Goal: Find specific page/section: Find specific page/section

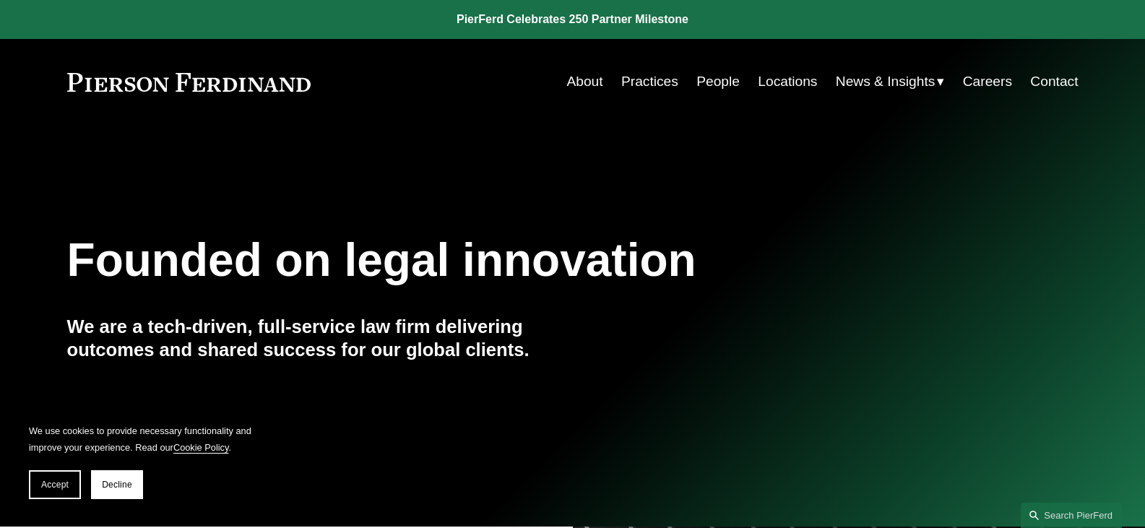
click at [792, 81] on link "Locations" at bounding box center [787, 81] width 59 height 27
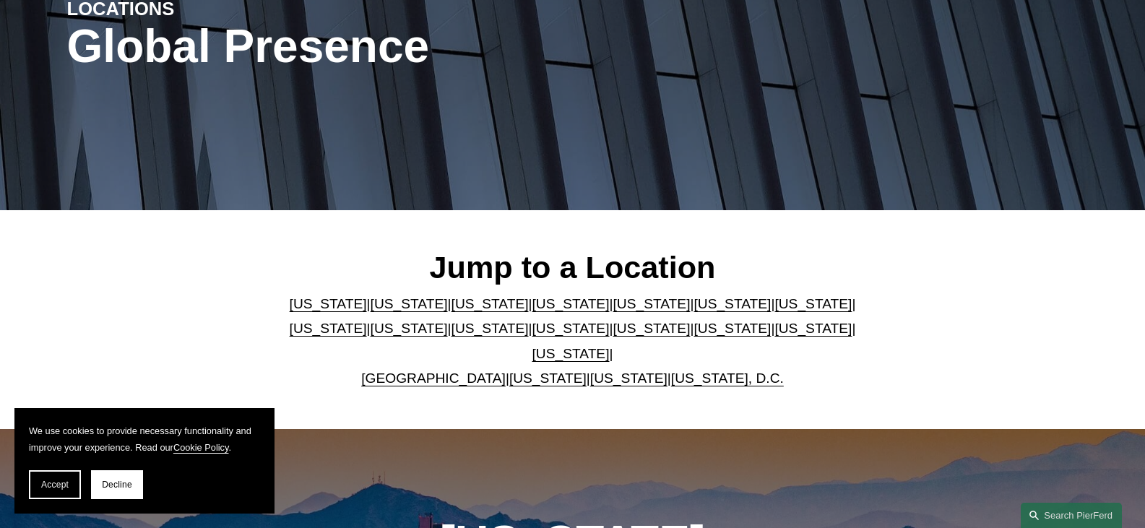
scroll to position [289, 0]
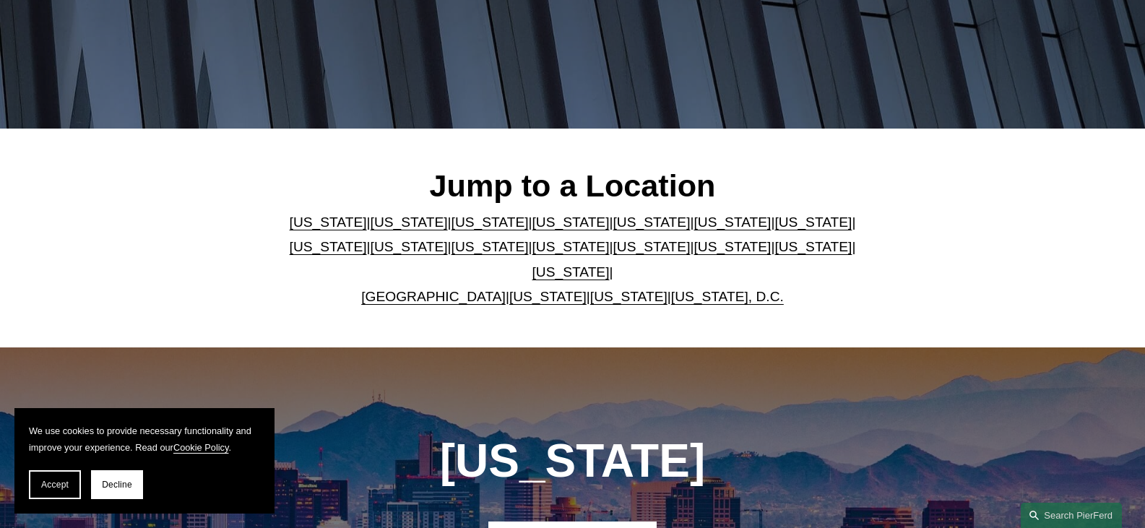
click at [610, 264] on link "Texas" at bounding box center [570, 271] width 77 height 15
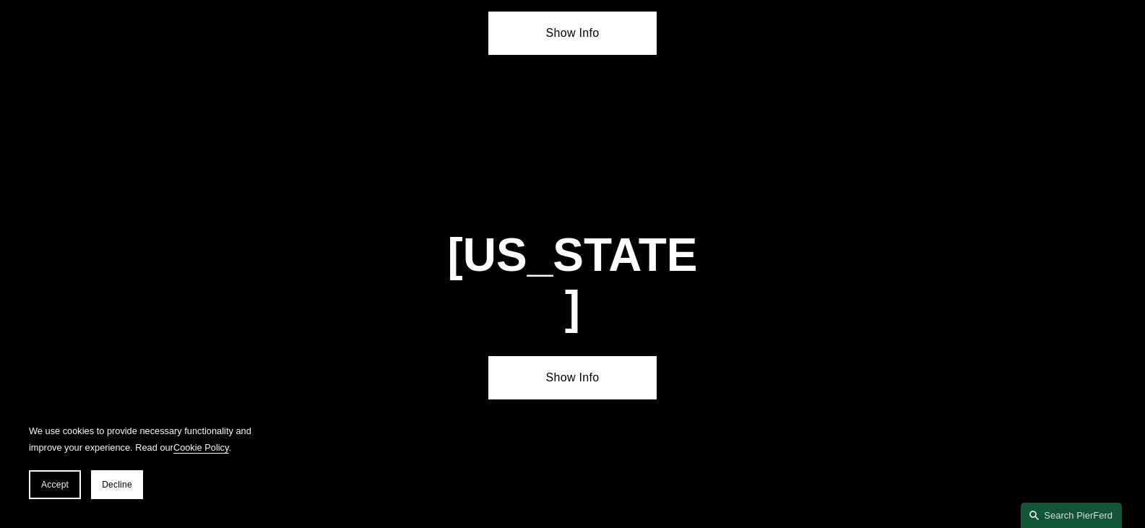
scroll to position [4886, 0]
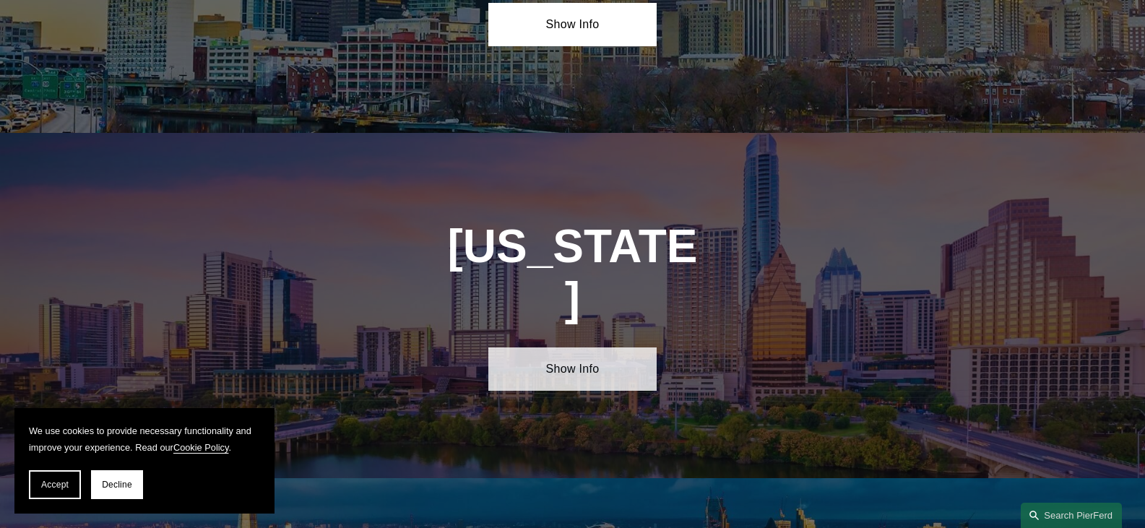
click at [561, 347] on link "Show Info" at bounding box center [572, 368] width 168 height 43
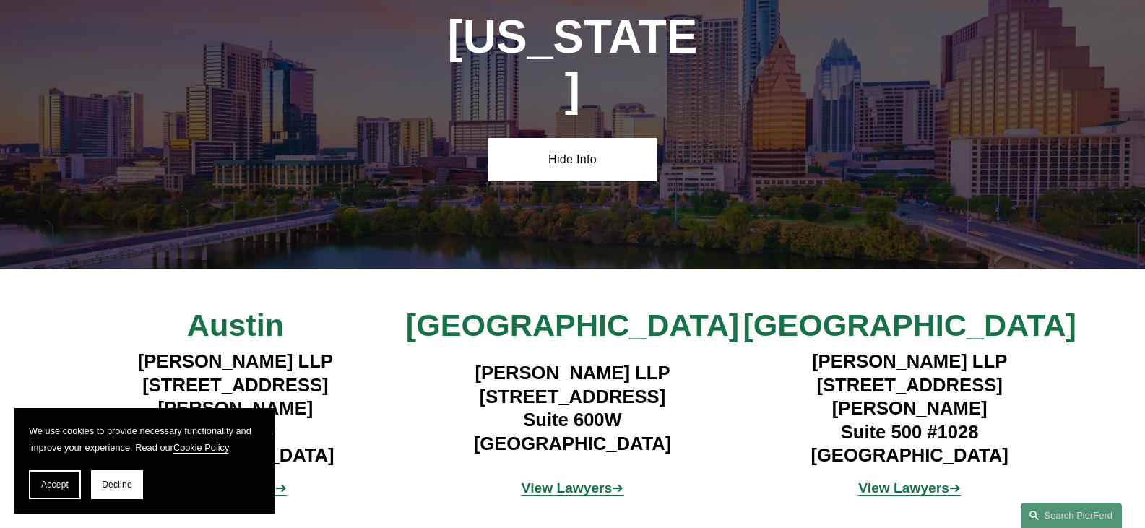
scroll to position [5103, 0]
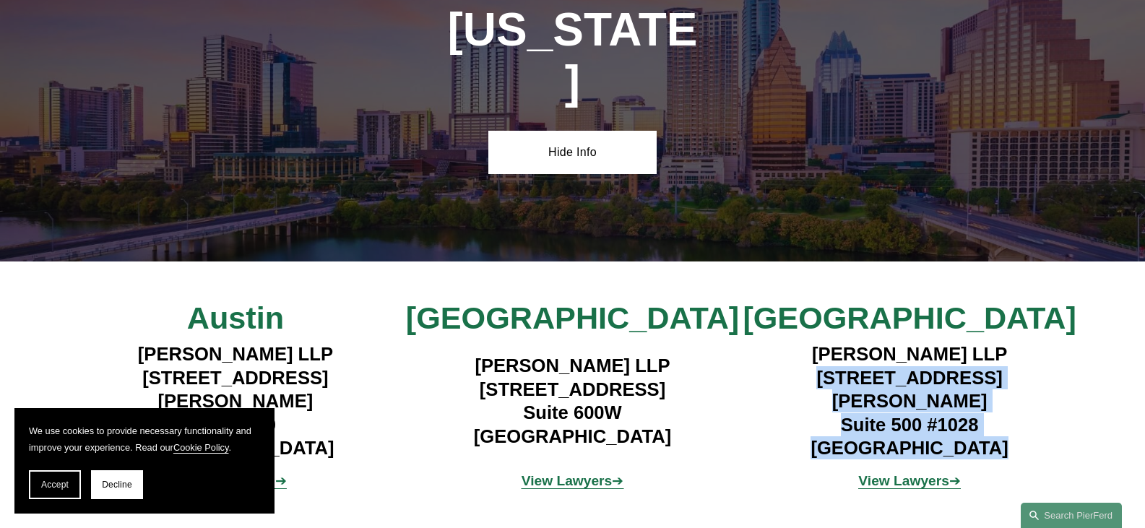
drag, startPoint x: 803, startPoint y: 206, endPoint x: 995, endPoint y: 264, distance: 200.0
click at [995, 342] on h4 "Pierson Ferdinand LLP 5850 San Felipe Street Suite 500 #1028 Houston, TX 77057" at bounding box center [909, 400] width 337 height 117
click at [914, 473] on strong "View Lawyers" at bounding box center [903, 480] width 91 height 15
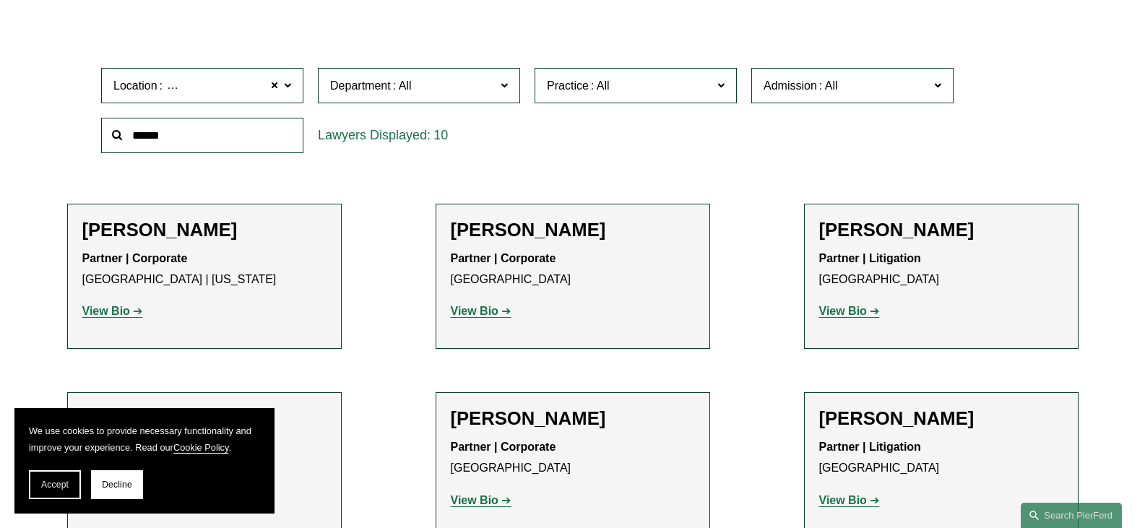
scroll to position [361, 0]
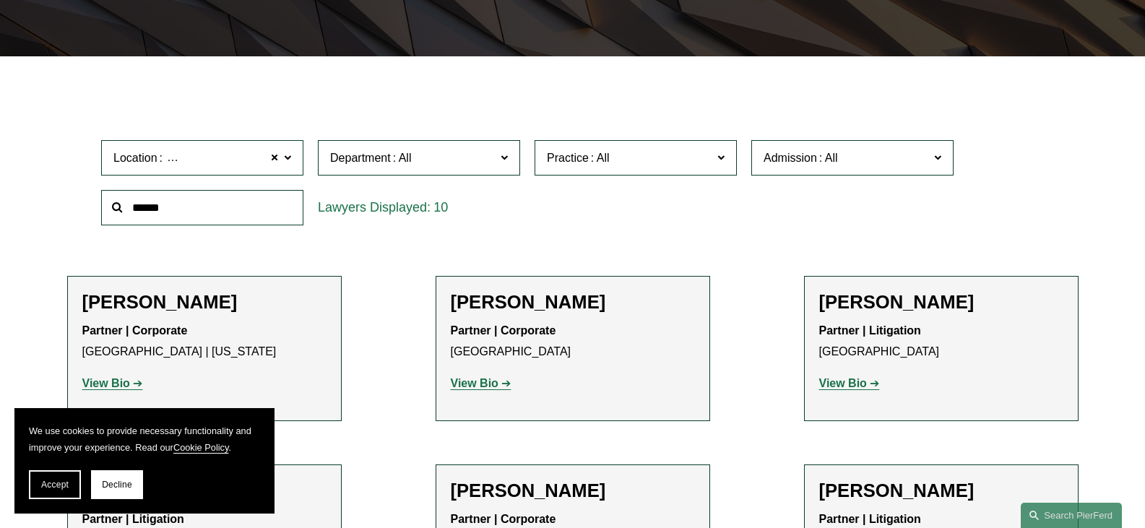
click at [719, 160] on span at bounding box center [720, 157] width 7 height 19
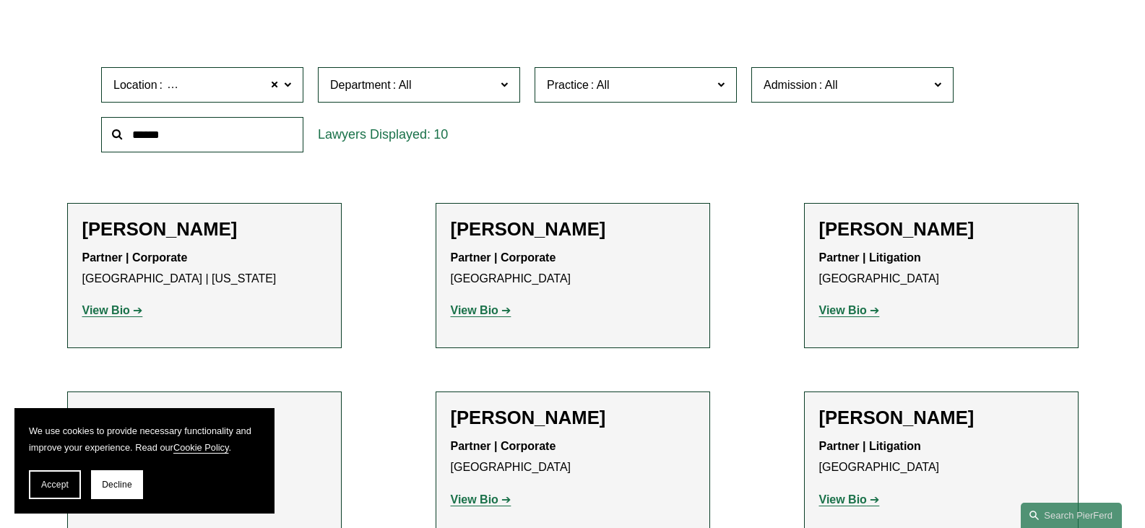
scroll to position [506, 0]
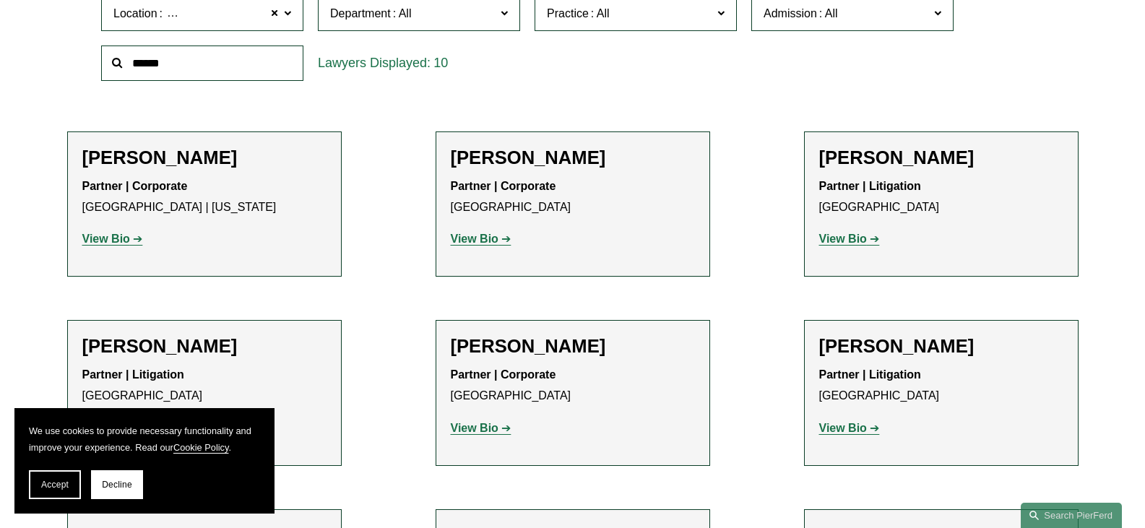
click at [379, 268] on ul "Filter Location Houston Houston All Atlanta Austin Bellevue Boston Charlotte Ch…" at bounding box center [573, 425] width 1080 height 961
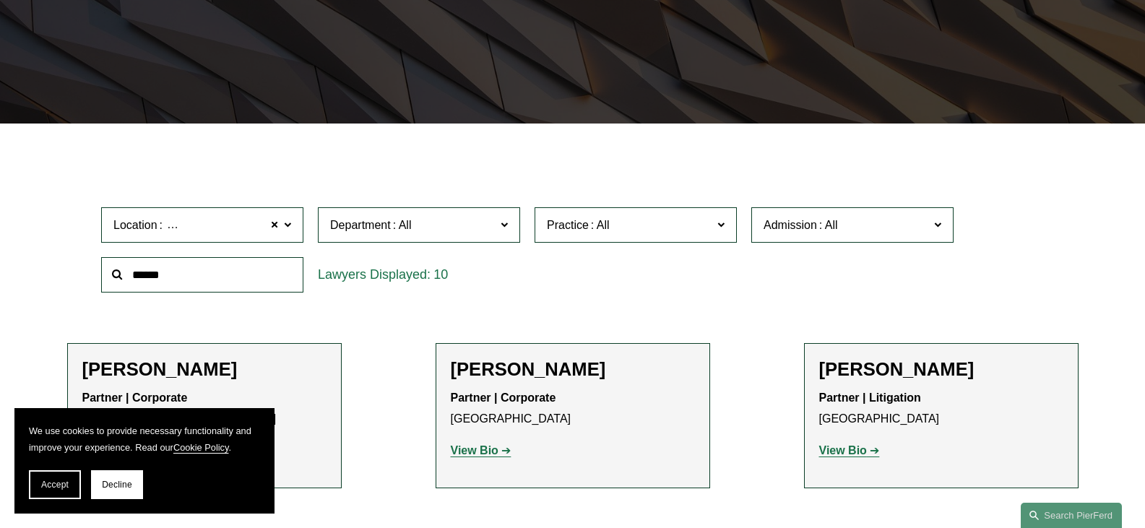
scroll to position [289, 0]
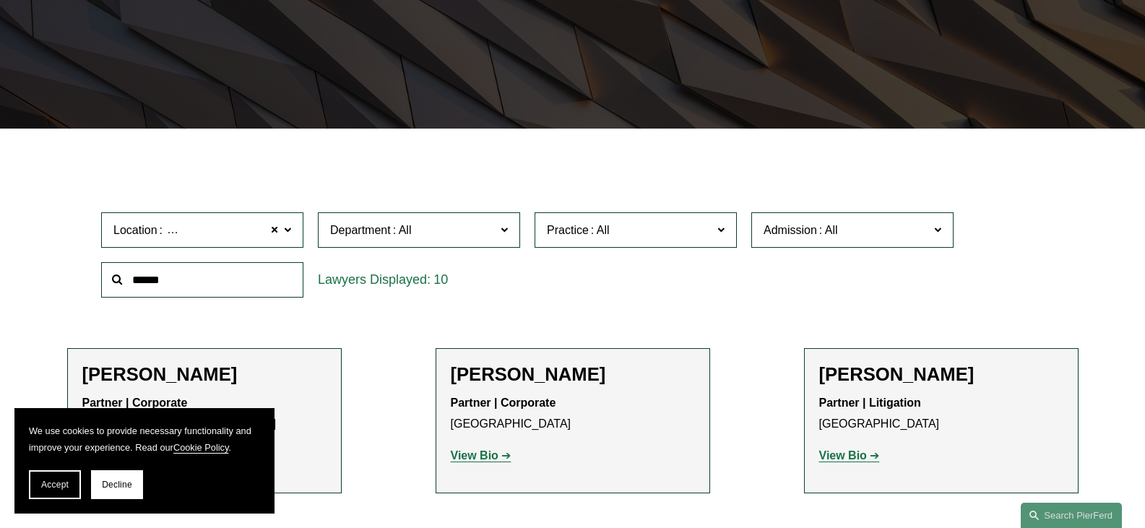
click at [582, 233] on span "Practice" at bounding box center [568, 230] width 42 height 12
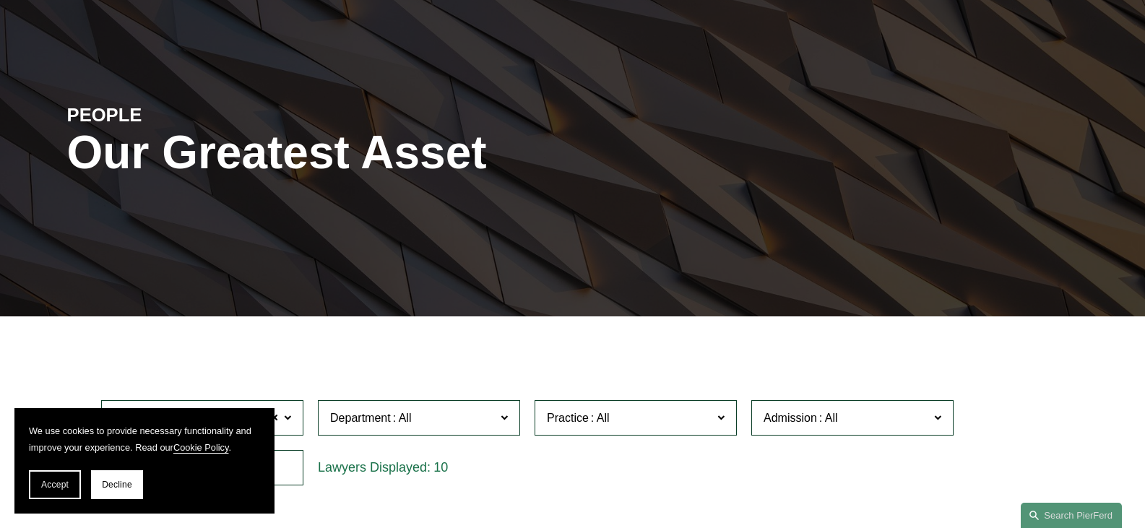
scroll to position [72, 0]
